Goal: Register for event/course

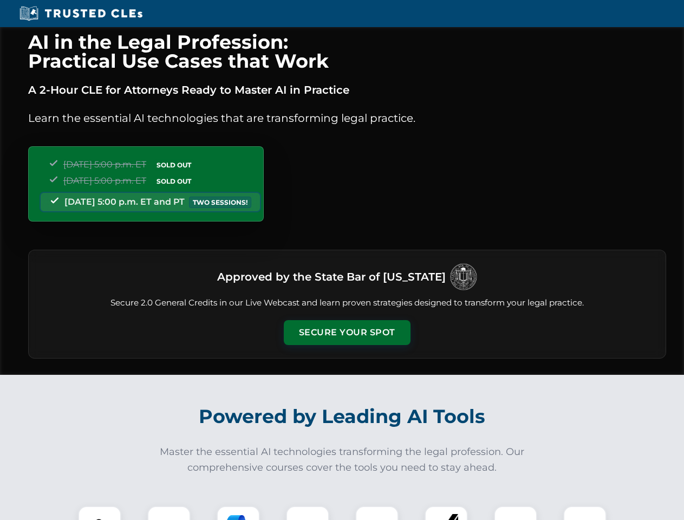
click at [347, 333] on button "Secure Your Spot" at bounding box center [347, 332] width 127 height 25
click at [100, 513] on img at bounding box center [99, 527] width 31 height 31
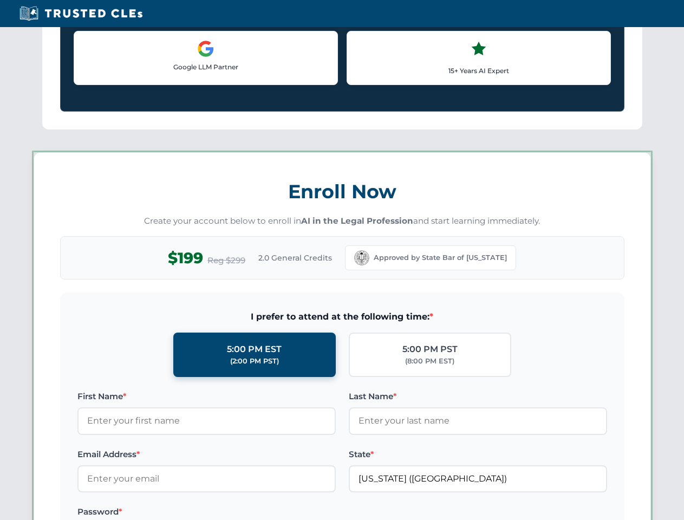
click at [238, 513] on label "Password *" at bounding box center [206, 511] width 258 height 13
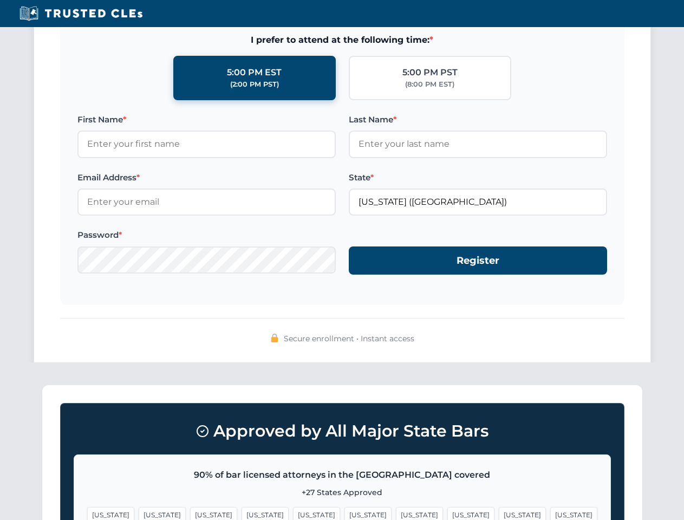
click at [499, 513] on span "[US_STATE]" at bounding box center [522, 515] width 47 height 16
